Goal: Information Seeking & Learning: Learn about a topic

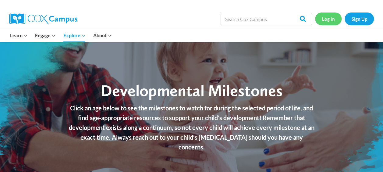
click at [332, 20] on link "Log In" at bounding box center [328, 18] width 26 height 12
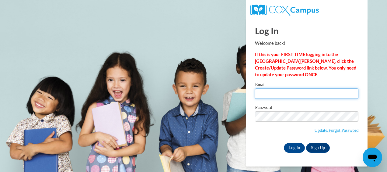
click at [295, 94] on input "Email" at bounding box center [307, 93] width 104 height 10
type input "bianca_nieves04@yahoo.com"
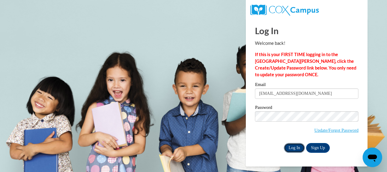
click at [295, 148] on input "Log In" at bounding box center [294, 148] width 21 height 10
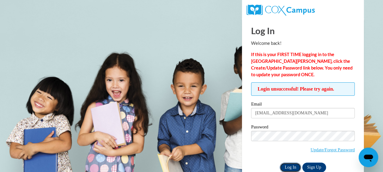
click at [291, 166] on input "Log In" at bounding box center [289, 167] width 21 height 10
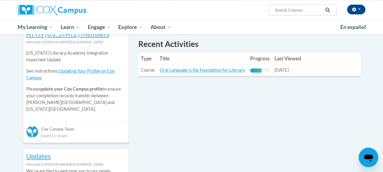
scroll to position [213, 0]
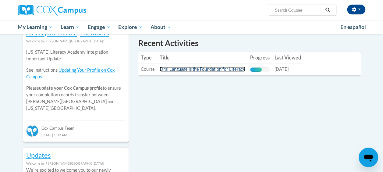
click at [195, 67] on link "Oral Language is the Foundation for Literacy" at bounding box center [203, 68] width 86 height 5
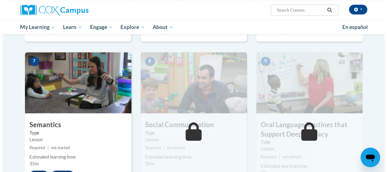
scroll to position [471, 0]
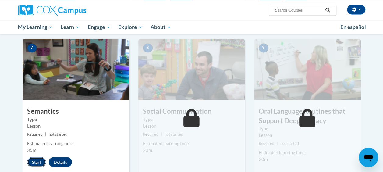
click at [33, 163] on button "Start" at bounding box center [36, 162] width 19 height 10
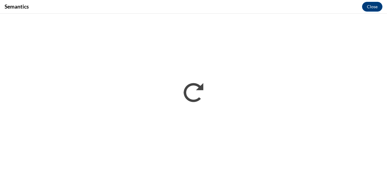
scroll to position [0, 0]
click at [258, 7] on div "Semantics Close" at bounding box center [193, 7] width 387 height 14
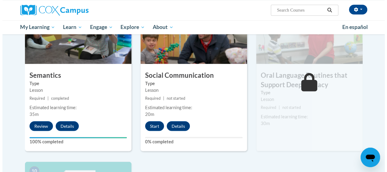
scroll to position [509, 0]
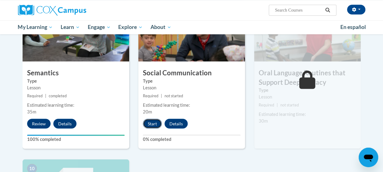
click at [153, 123] on button "Start" at bounding box center [152, 123] width 19 height 10
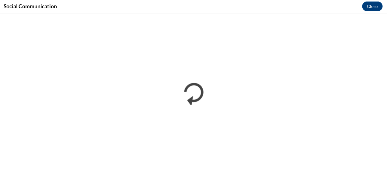
scroll to position [506, 0]
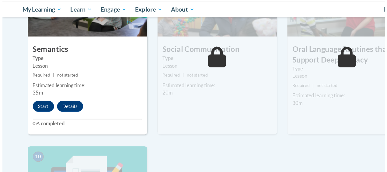
scroll to position [523, 0]
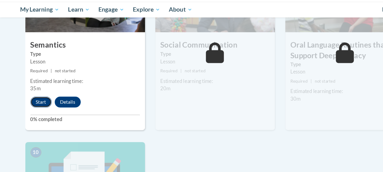
click at [32, 107] on button "Start" at bounding box center [36, 109] width 19 height 10
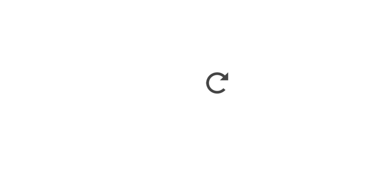
scroll to position [0, 0]
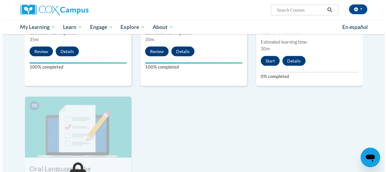
scroll to position [511, 0]
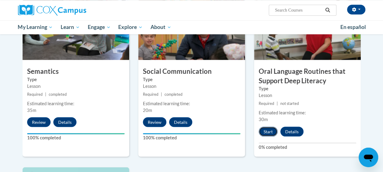
click at [268, 130] on button "Start" at bounding box center [267, 131] width 19 height 10
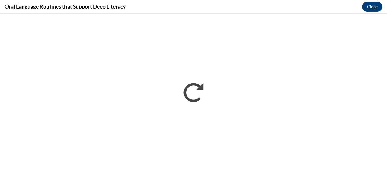
scroll to position [0, 0]
